Goal: Information Seeking & Learning: Learn about a topic

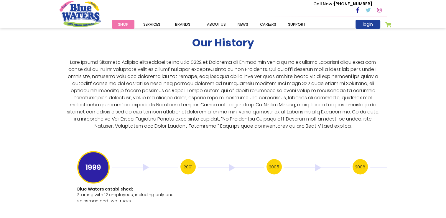
scroll to position [1083, 0]
click at [190, 160] on h3 "2001" at bounding box center [187, 166] width 15 height 15
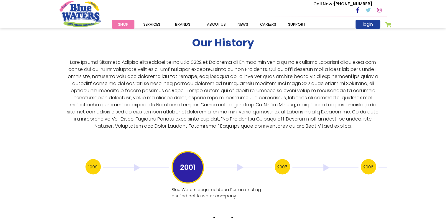
click at [279, 161] on h3 "2005" at bounding box center [282, 166] width 15 height 15
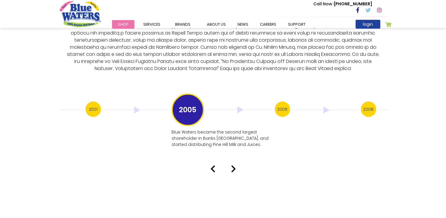
scroll to position [1142, 0]
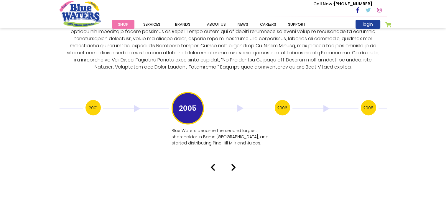
click at [211, 164] on img at bounding box center [212, 167] width 5 height 7
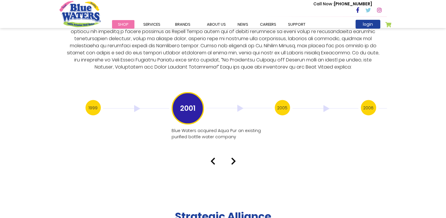
click at [213, 157] on img at bounding box center [212, 160] width 5 height 7
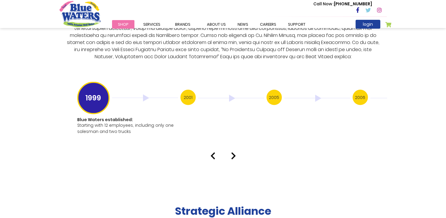
scroll to position [1158, 0]
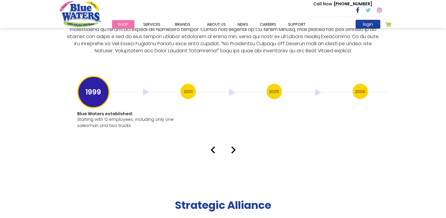
click at [190, 85] on h3 "2001" at bounding box center [187, 91] width 15 height 15
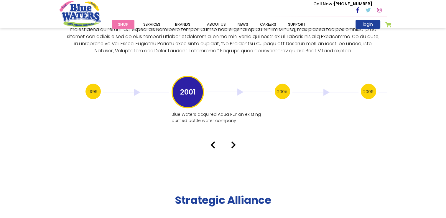
click at [284, 84] on h3 "2005" at bounding box center [282, 91] width 15 height 15
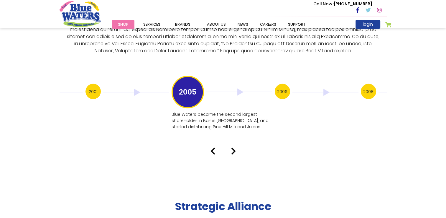
click at [274, 90] on div "2005" at bounding box center [223, 92] width 103 height 32
click at [278, 86] on h3 "2006" at bounding box center [282, 91] width 15 height 15
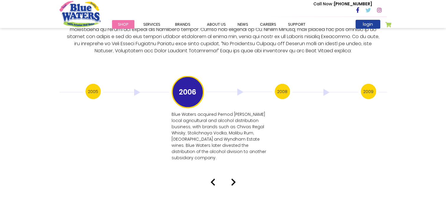
click at [283, 84] on h3 "2008" at bounding box center [282, 91] width 15 height 15
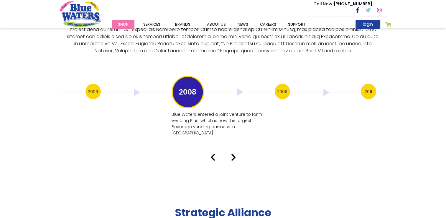
click at [283, 84] on h3 "2009" at bounding box center [282, 91] width 15 height 15
click at [283, 84] on h3 "2011" at bounding box center [282, 91] width 15 height 15
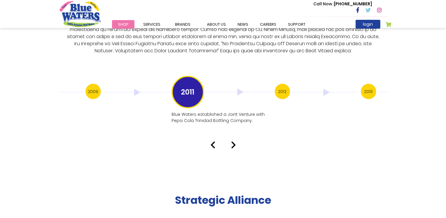
click at [283, 84] on h3 "2012" at bounding box center [282, 91] width 15 height 15
click at [283, 84] on h3 "2013" at bounding box center [282, 91] width 15 height 15
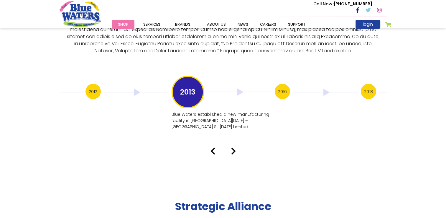
click at [278, 90] on h3 "2016" at bounding box center [282, 91] width 15 height 15
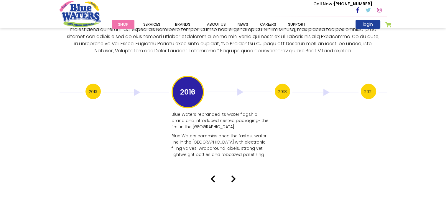
click at [279, 87] on h3 "2018" at bounding box center [282, 91] width 15 height 15
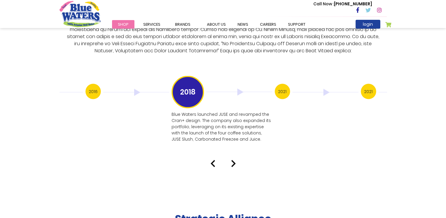
click at [279, 87] on h3 "2021" at bounding box center [282, 91] width 15 height 15
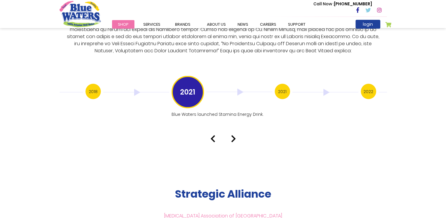
click at [279, 87] on h3 "2021" at bounding box center [282, 91] width 15 height 15
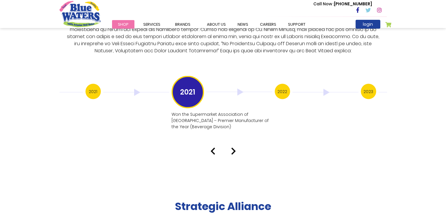
click at [279, 87] on h3 "2022" at bounding box center [282, 91] width 15 height 15
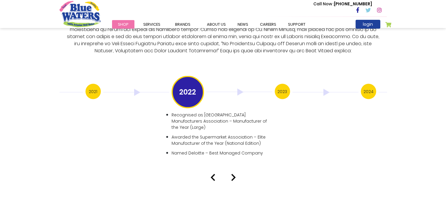
click at [279, 87] on h3 "2023" at bounding box center [282, 91] width 15 height 15
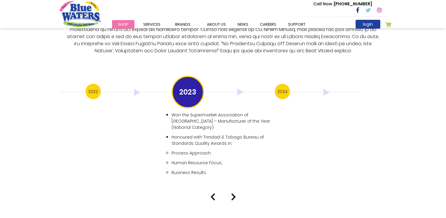
click at [279, 87] on h3 "2024" at bounding box center [282, 91] width 15 height 15
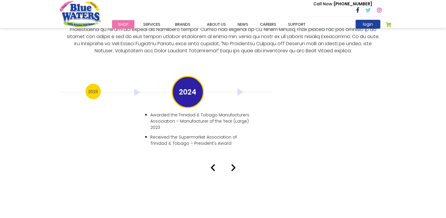
click at [215, 164] on img at bounding box center [212, 167] width 5 height 7
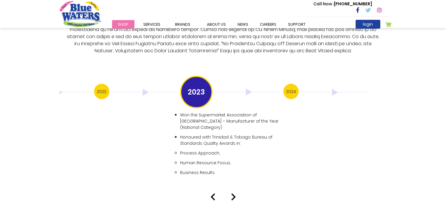
click at [215, 162] on ul "Process Approach, Human Resource Focus, Business Results" at bounding box center [230, 162] width 100 height 26
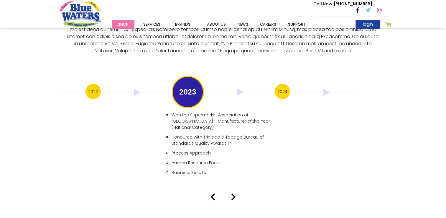
click at [212, 193] on img at bounding box center [212, 196] width 5 height 7
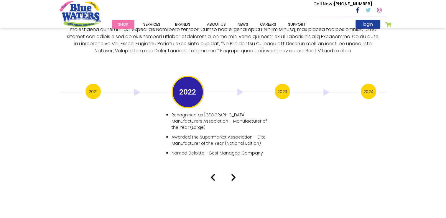
click at [213, 174] on img at bounding box center [212, 177] width 5 height 7
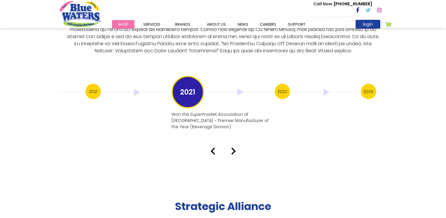
click at [213, 147] on img at bounding box center [212, 150] width 5 height 7
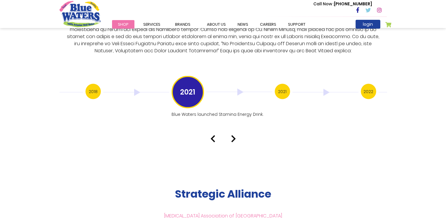
click at [213, 135] on img at bounding box center [212, 138] width 5 height 7
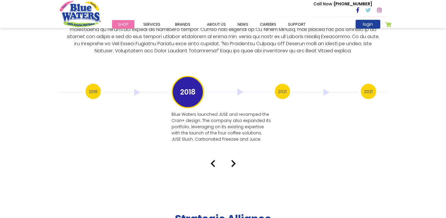
click at [89, 89] on h3 "2016" at bounding box center [92, 91] width 15 height 15
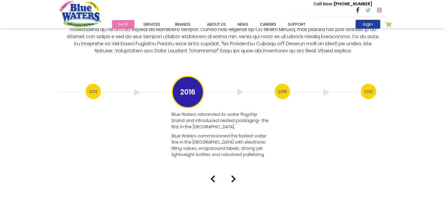
click at [89, 89] on h3 "2013" at bounding box center [92, 91] width 15 height 15
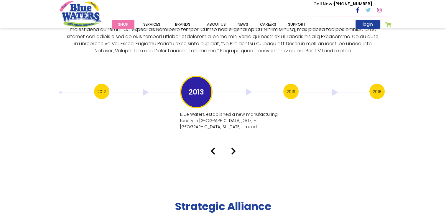
click at [94, 89] on div "2012" at bounding box center [137, 92] width 86 height 17
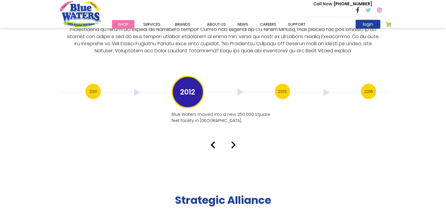
click at [89, 89] on h3 "2011" at bounding box center [92, 91] width 15 height 15
click at [85, 89] on div "2009" at bounding box center [42, 92] width 86 height 17
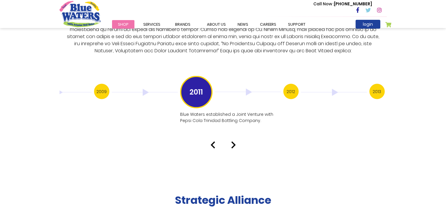
click at [94, 89] on div "2009" at bounding box center [137, 92] width 86 height 17
click at [89, 89] on div "2008" at bounding box center [51, 92] width 86 height 17
click at [94, 89] on h3 "2009" at bounding box center [101, 91] width 15 height 15
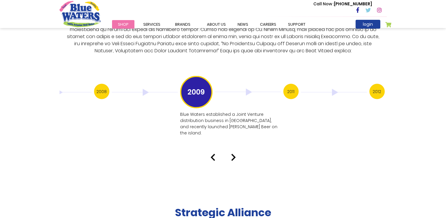
click at [94, 89] on div "2008" at bounding box center [137, 92] width 86 height 17
click at [89, 89] on div "2006" at bounding box center [51, 92] width 86 height 17
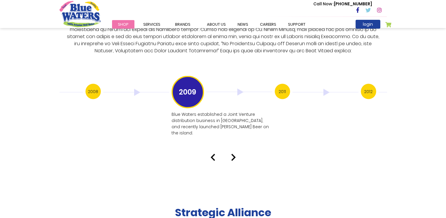
click at [89, 89] on h3 "2008" at bounding box center [92, 91] width 15 height 15
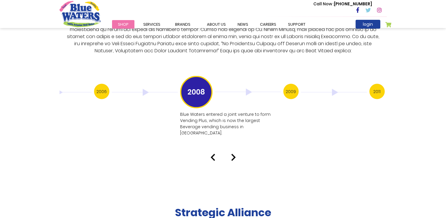
click at [94, 89] on div "2006" at bounding box center [137, 92] width 86 height 17
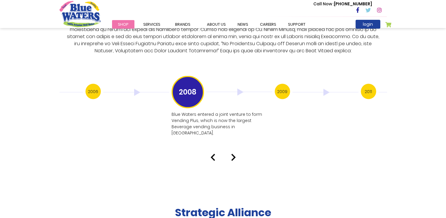
click at [89, 89] on h3 "2006" at bounding box center [92, 91] width 15 height 15
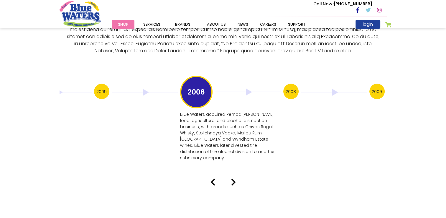
click at [94, 89] on div "2005" at bounding box center [137, 92] width 86 height 17
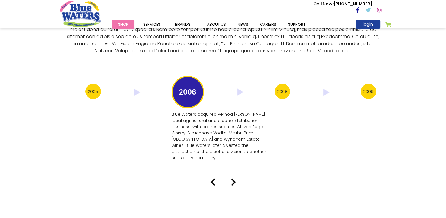
click at [89, 89] on h3 "2005" at bounding box center [92, 91] width 15 height 15
click at [85, 89] on div "2001" at bounding box center [42, 92] width 86 height 17
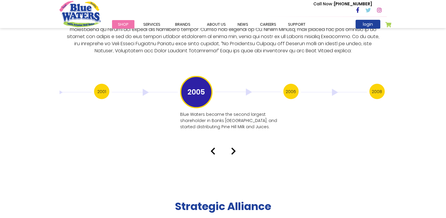
click at [94, 89] on div "2001" at bounding box center [137, 92] width 86 height 17
click at [94, 89] on h3 "2001" at bounding box center [101, 91] width 15 height 15
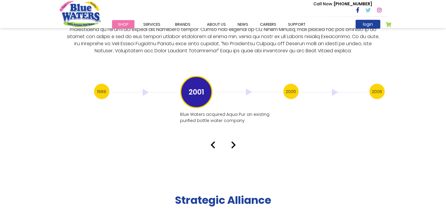
click at [94, 89] on div "1999" at bounding box center [137, 92] width 86 height 17
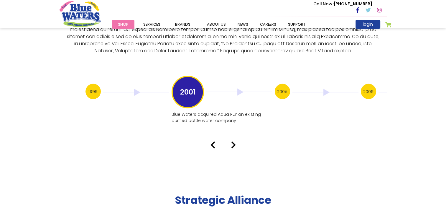
click at [89, 89] on div "1999 Blue Waters established: Starting with 12 employees, including only one sa…" at bounding box center [223, 105] width 327 height 43
click at [89, 89] on h3 "1999" at bounding box center [92, 91] width 15 height 15
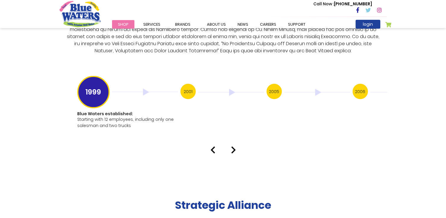
click at [89, 89] on h3 "1999" at bounding box center [93, 92] width 32 height 32
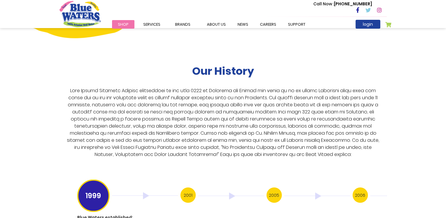
scroll to position [1055, 0]
